Goal: Communication & Community: Participate in discussion

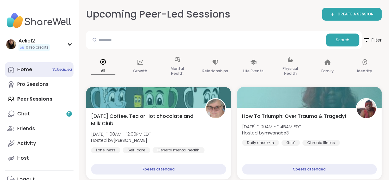
click at [47, 68] on link "Home 1 Scheduled" at bounding box center [39, 69] width 69 height 15
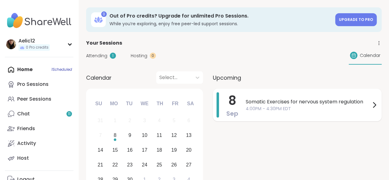
click at [254, 102] on span "Somatic Exercises for nervous system regulation" at bounding box center [308, 101] width 125 height 7
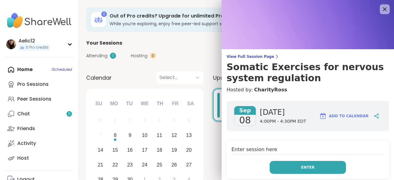
click at [311, 161] on button "Enter" at bounding box center [307, 167] width 76 height 13
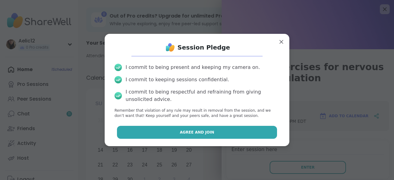
click at [240, 130] on button "Agree and Join" at bounding box center [197, 132] width 160 height 13
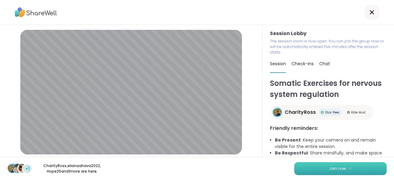
click at [335, 169] on span "Join now" at bounding box center [337, 169] width 17 height 6
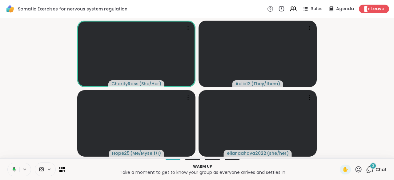
click at [14, 170] on icon at bounding box center [13, 170] width 6 height 6
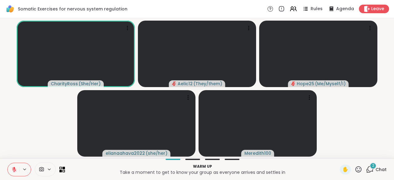
click at [17, 173] on button at bounding box center [14, 169] width 12 height 13
click at [12, 169] on icon at bounding box center [14, 170] width 6 height 6
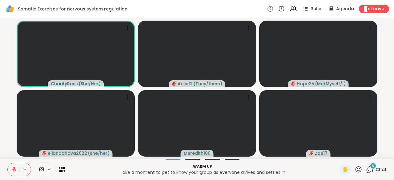
click at [372, 168] on span "5" at bounding box center [373, 165] width 2 height 5
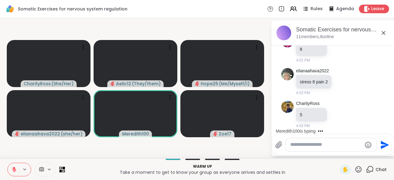
scroll to position [222, 0]
click at [326, 148] on textarea "Type your message" at bounding box center [326, 144] width 72 height 6
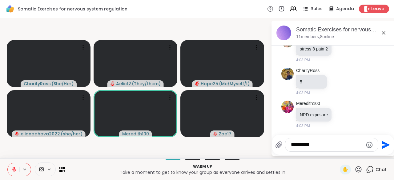
scroll to position [263, 0]
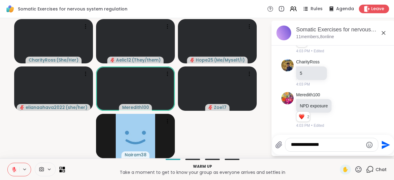
type textarea "**********"
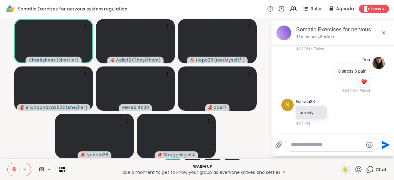
scroll to position [387, 0]
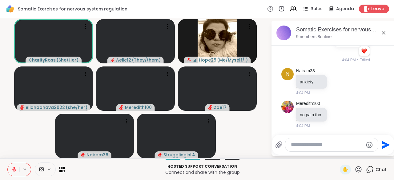
click at [109, 158] on div "CharityRoss ( She/Her ) Aelic12 ( They/them ) Hope25 ( Me/Myself/I ) elianaahav…" at bounding box center [197, 88] width 394 height 140
click at [13, 168] on icon at bounding box center [14, 169] width 4 height 4
click at [13, 168] on icon at bounding box center [14, 170] width 6 height 6
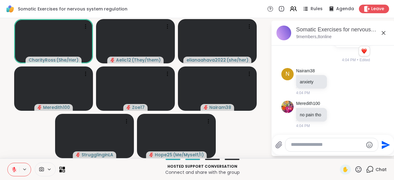
click at [13, 168] on icon at bounding box center [14, 169] width 4 height 4
click at [13, 168] on icon at bounding box center [14, 170] width 6 height 6
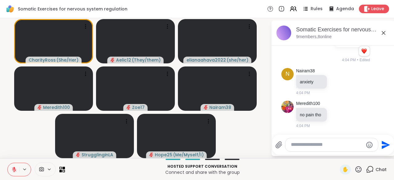
click at [13, 168] on icon at bounding box center [14, 169] width 4 height 4
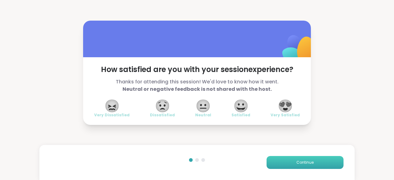
click at [281, 157] on button "Continue" at bounding box center [304, 162] width 77 height 13
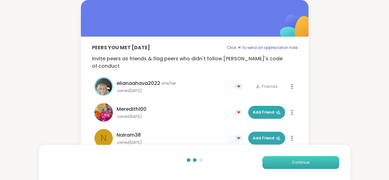
click at [281, 157] on button "Continue" at bounding box center [300, 162] width 77 height 13
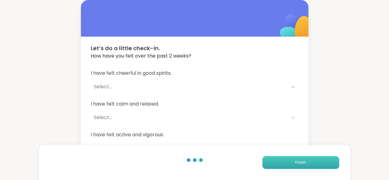
click at [281, 157] on button "Finish" at bounding box center [300, 162] width 77 height 13
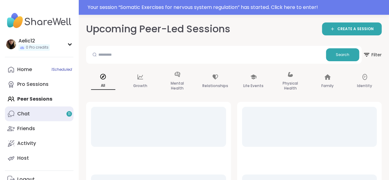
click at [72, 117] on link "Chat 11" at bounding box center [39, 113] width 69 height 15
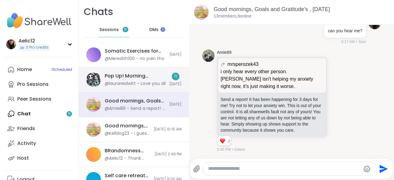
click at [112, 87] on div "Pop Up! Morning Session!, [DATE] @laurareidwitt - Love you all 71 [DATE]" at bounding box center [134, 79] width 110 height 25
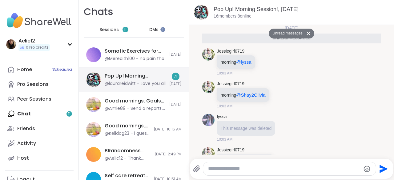
scroll to position [3709, 0]
